Goal: Task Accomplishment & Management: Manage account settings

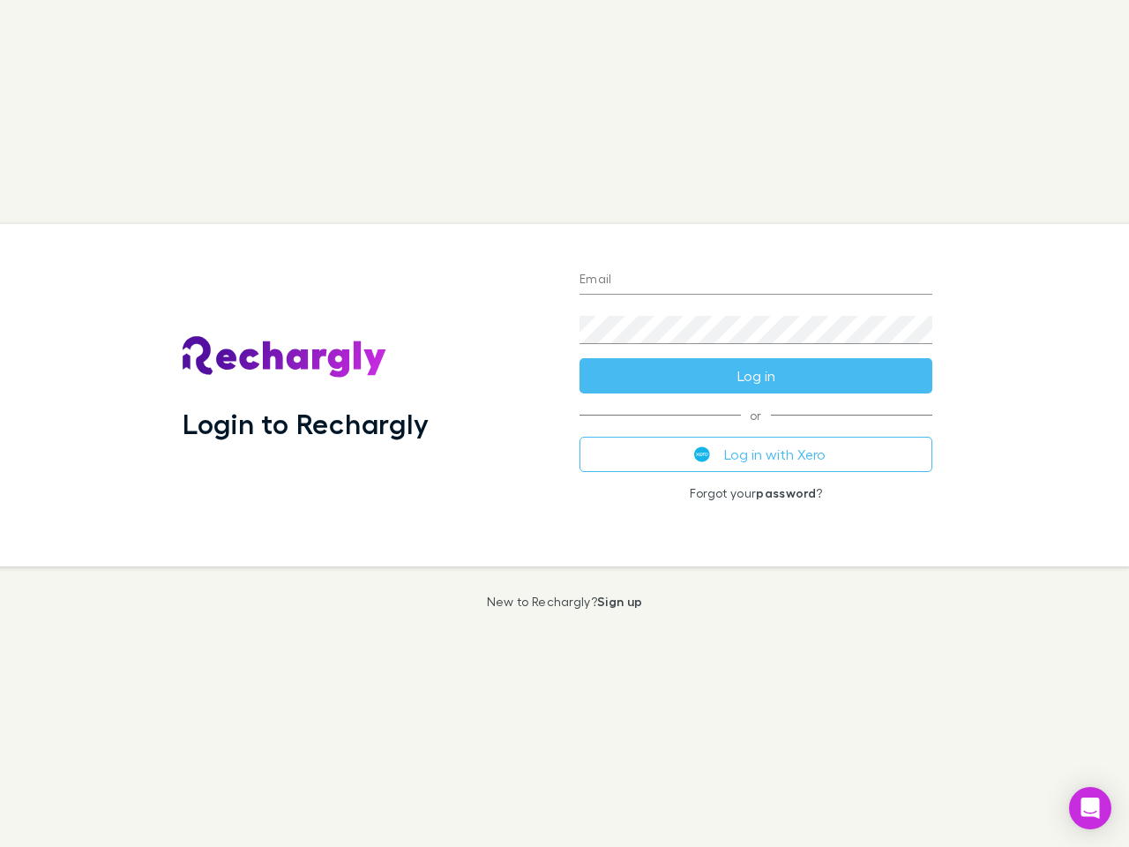
click at [565, 423] on div "Login to Rechargly" at bounding box center [366, 395] width 397 height 342
click at [756, 280] on input "Email" at bounding box center [755, 280] width 353 height 28
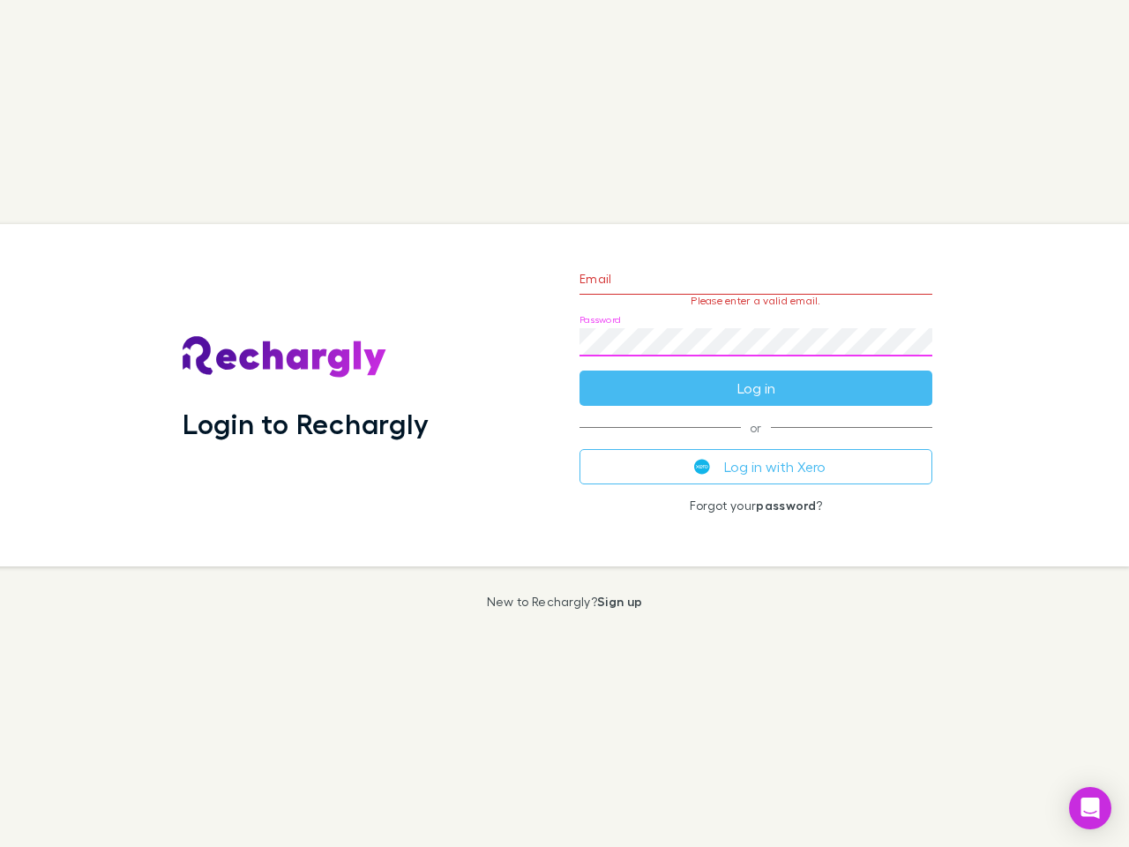
click at [756, 376] on form "Email Please enter a valid email. Password Log in" at bounding box center [755, 328] width 353 height 153
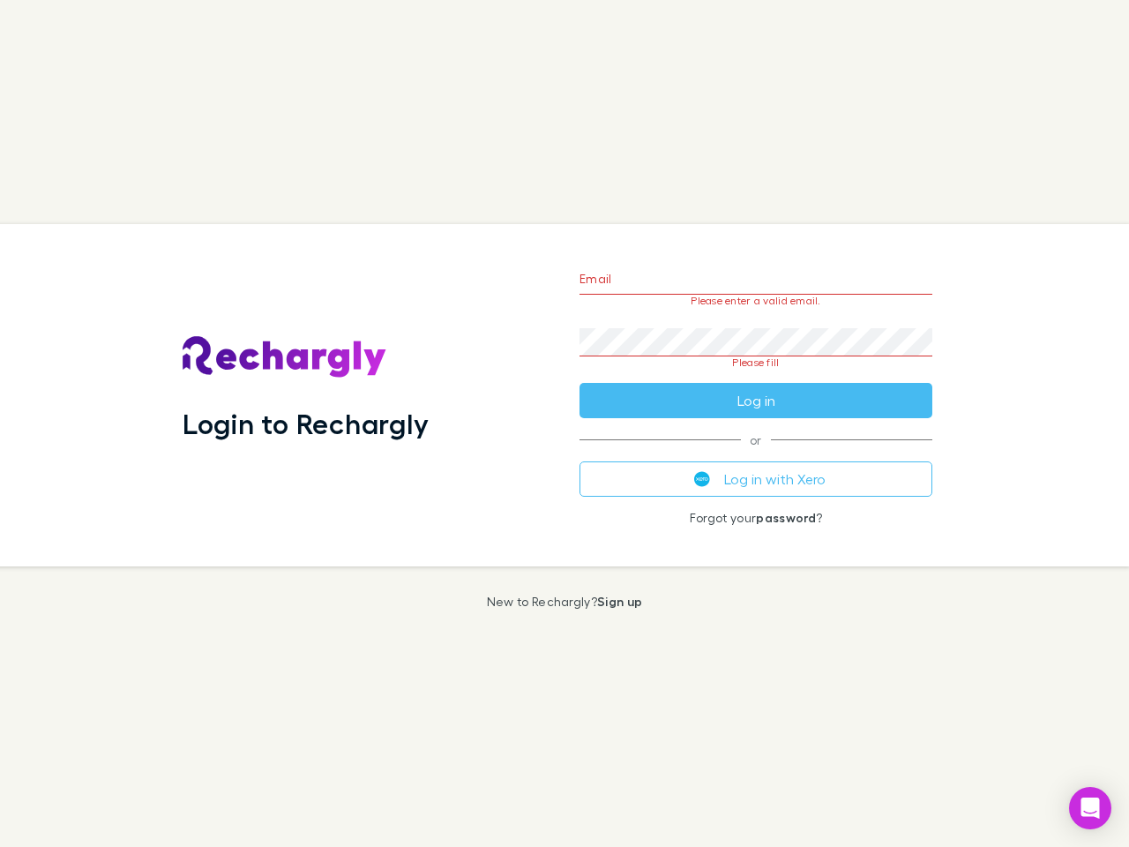
click at [756, 454] on div "Email Please enter a valid email. Password Please fill Log in or Log in with Xe…" at bounding box center [755, 395] width 381 height 342
click at [1090, 808] on icon "Open Intercom Messenger" at bounding box center [1090, 807] width 19 height 21
